Goal: Transaction & Acquisition: Purchase product/service

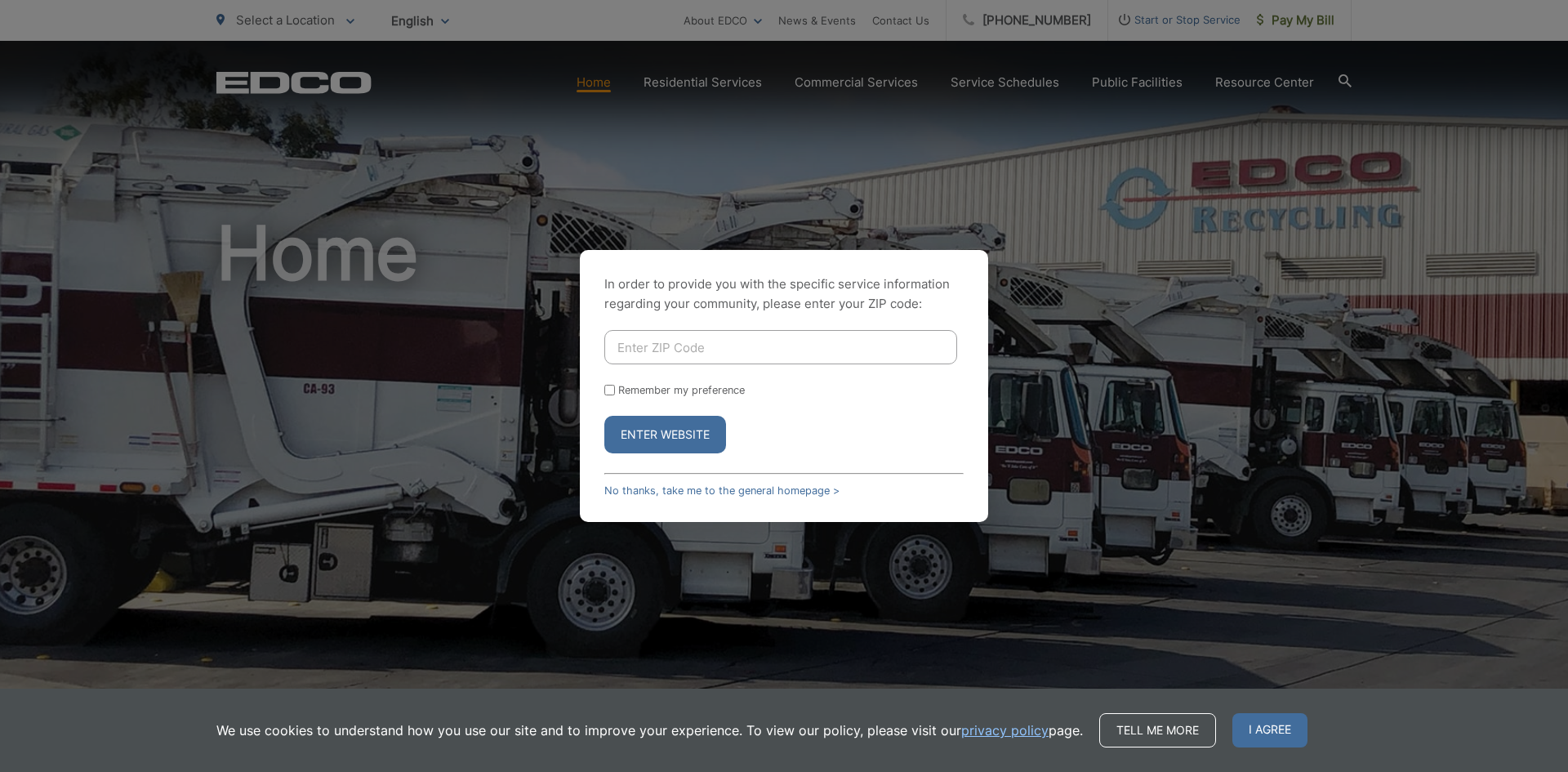
click at [702, 344] on input "Enter ZIP Code" at bounding box center [780, 347] width 353 height 34
type input "92083"
click at [673, 433] on button "Enter Website" at bounding box center [664, 435] width 122 height 38
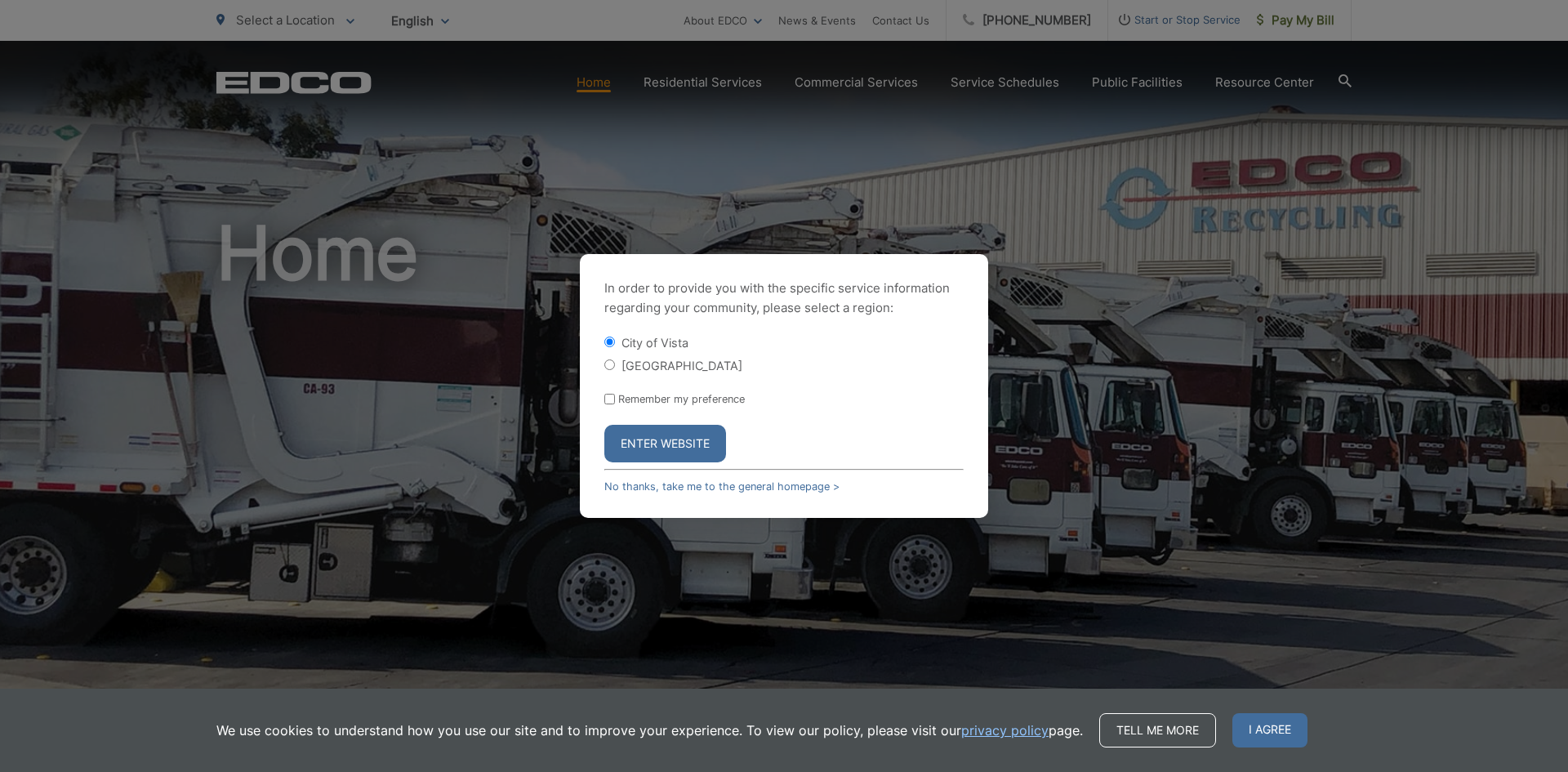
click at [635, 441] on button "Enter Website" at bounding box center [664, 443] width 122 height 38
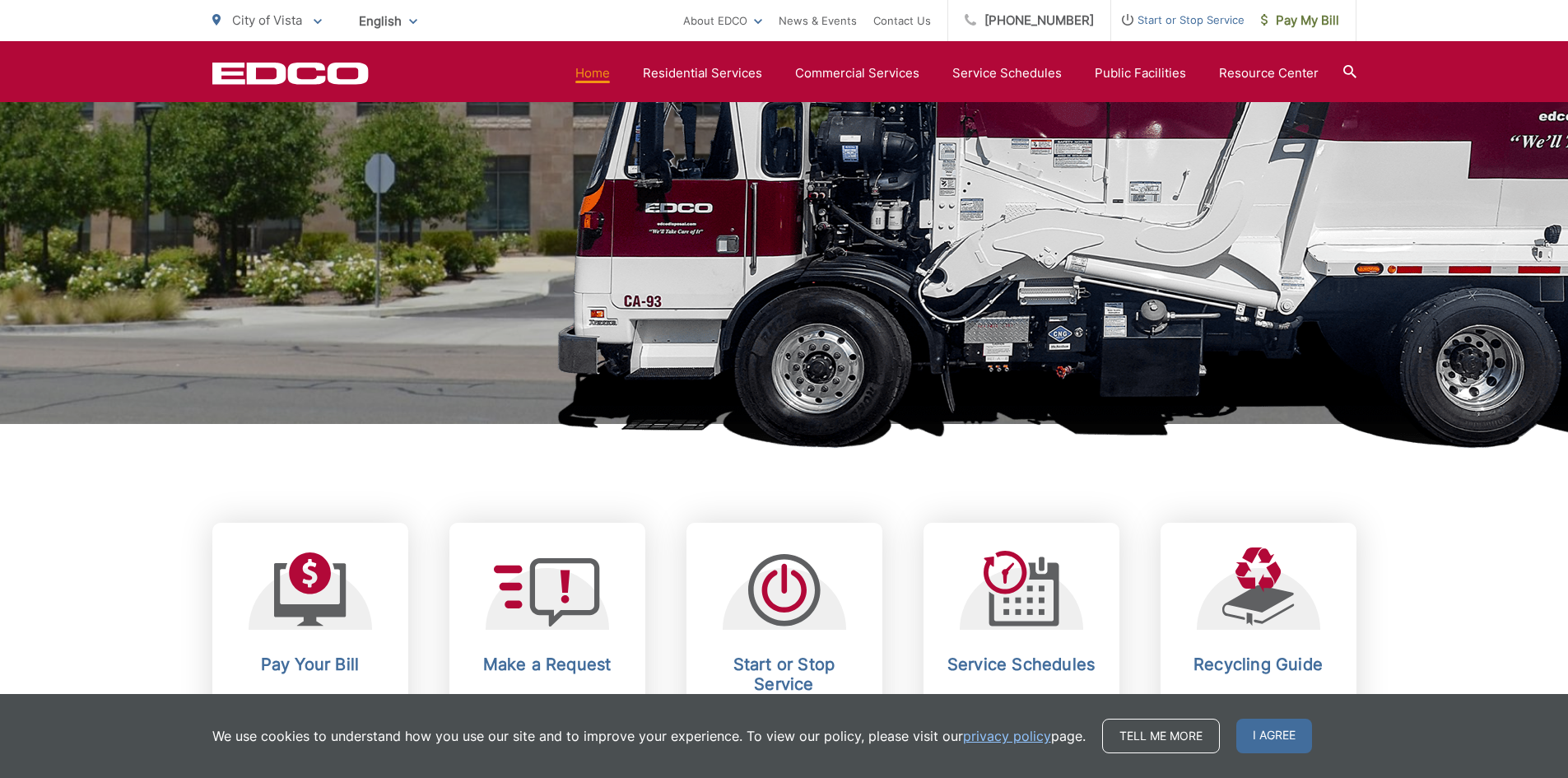
scroll to position [606, 0]
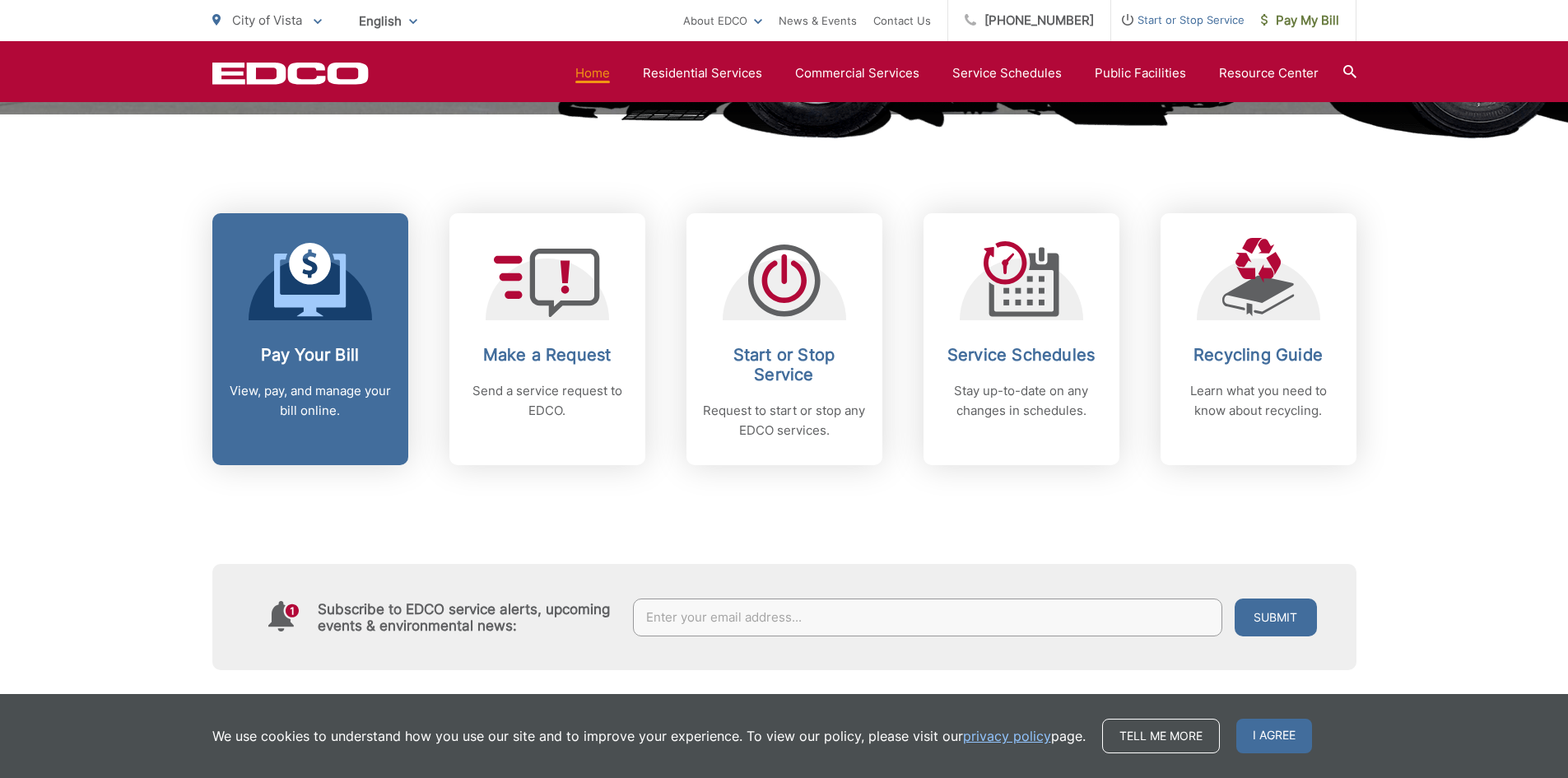
click at [317, 351] on h2 "Pay Your Bill" at bounding box center [310, 354] width 163 height 20
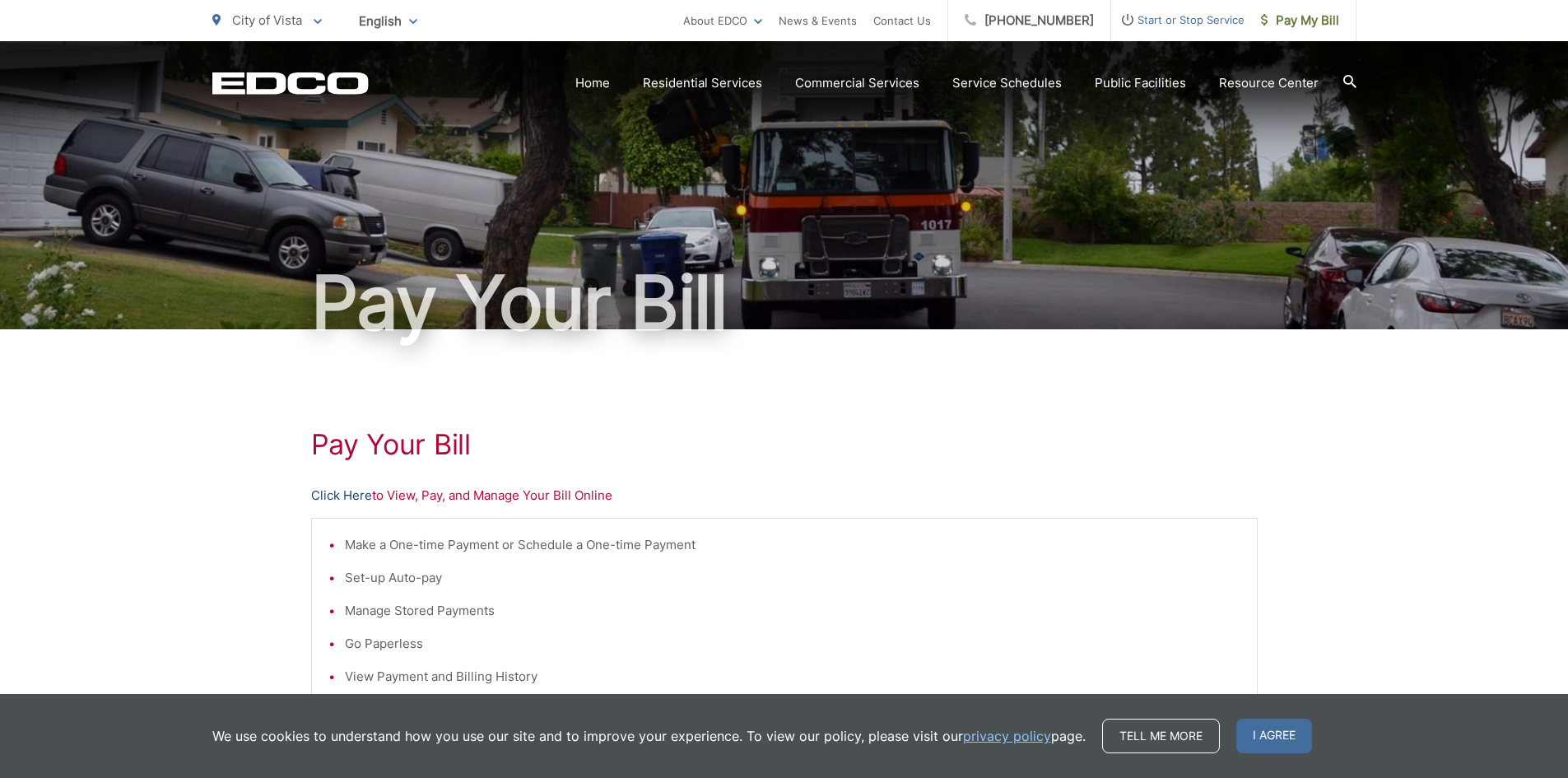
click at [343, 490] on link "Click Here" at bounding box center [342, 495] width 61 height 20
click at [497, 493] on p "Click Here to View, Pay, and Manage Your Bill Online" at bounding box center [785, 495] width 947 height 20
click at [599, 498] on p "Click Here to View, Pay, and Manage Your Bill Online" at bounding box center [785, 495] width 947 height 20
click at [347, 498] on link "Click Here" at bounding box center [342, 495] width 61 height 20
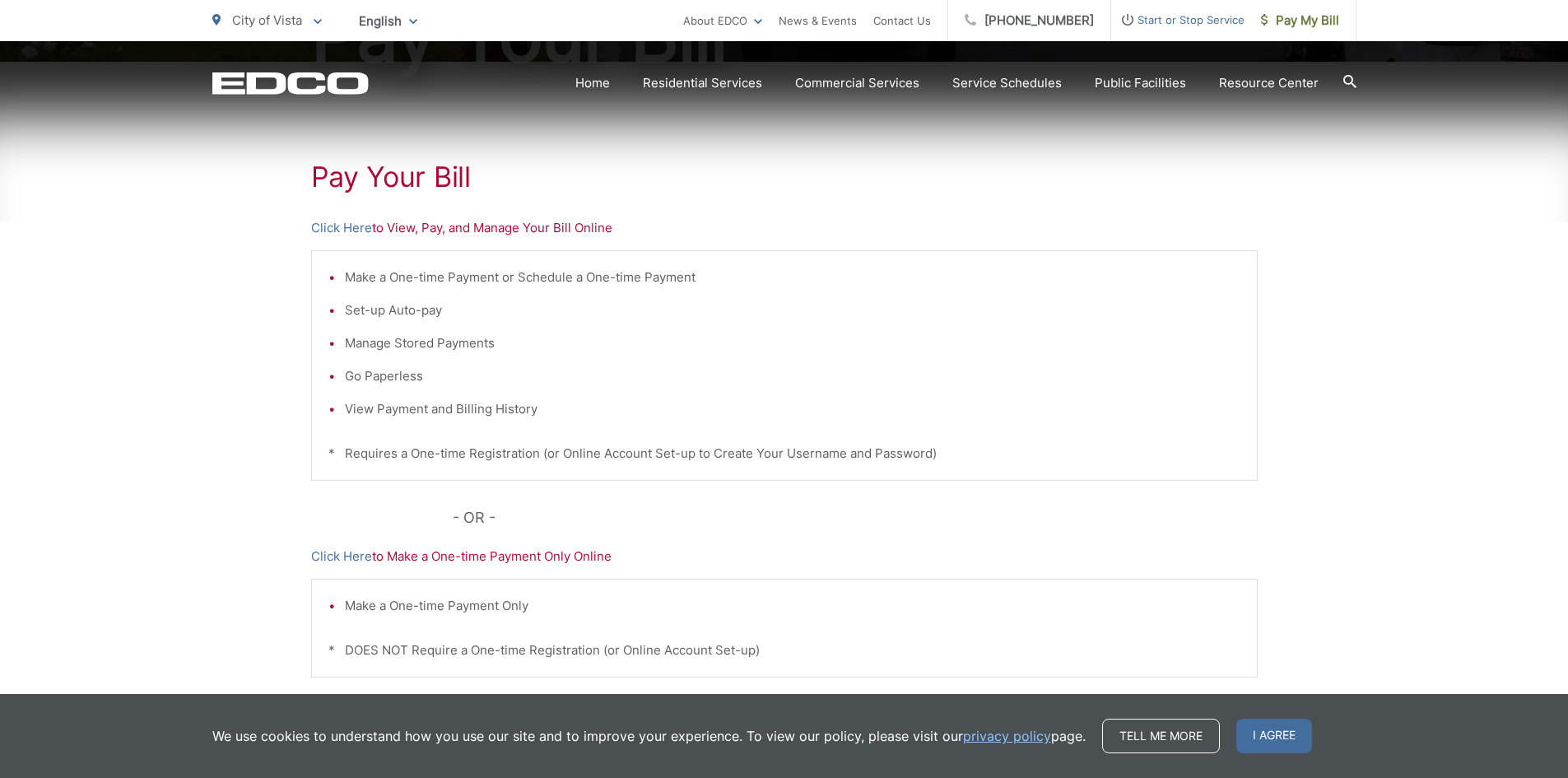
scroll to position [326, 0]
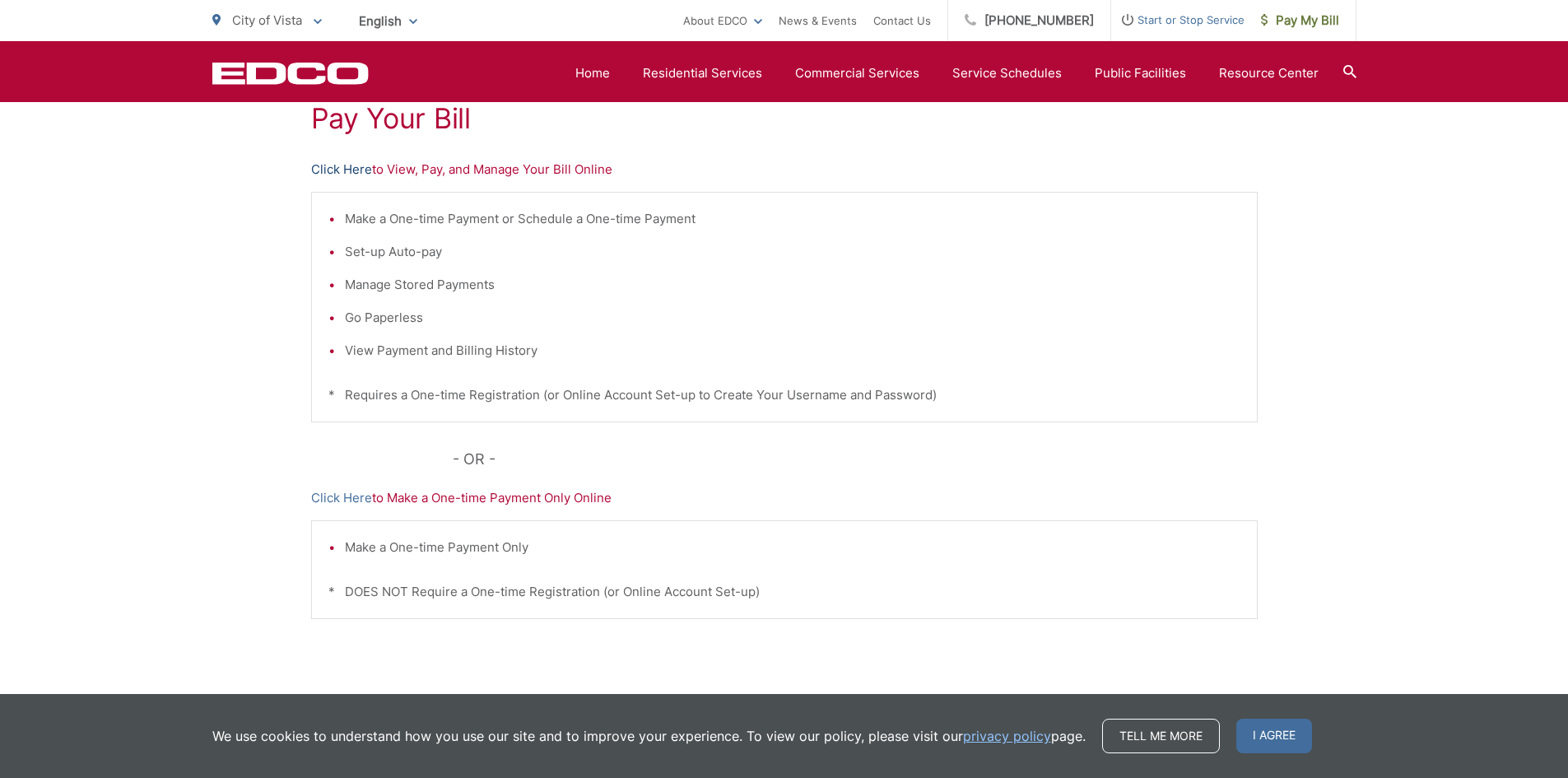
click at [334, 163] on link "Click Here" at bounding box center [342, 170] width 61 height 20
